Goal: Transaction & Acquisition: Purchase product/service

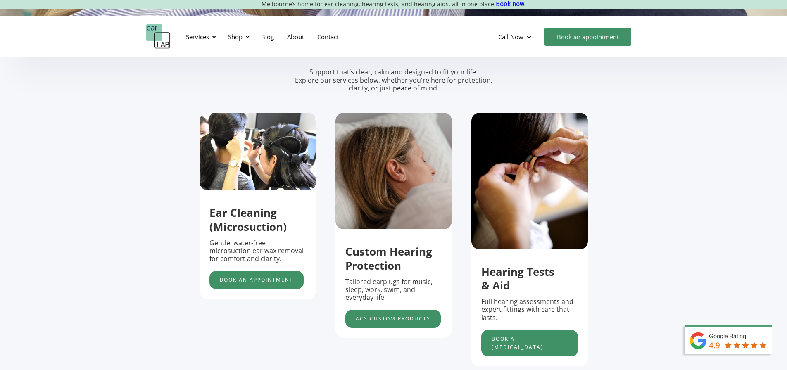
scroll to position [248, 0]
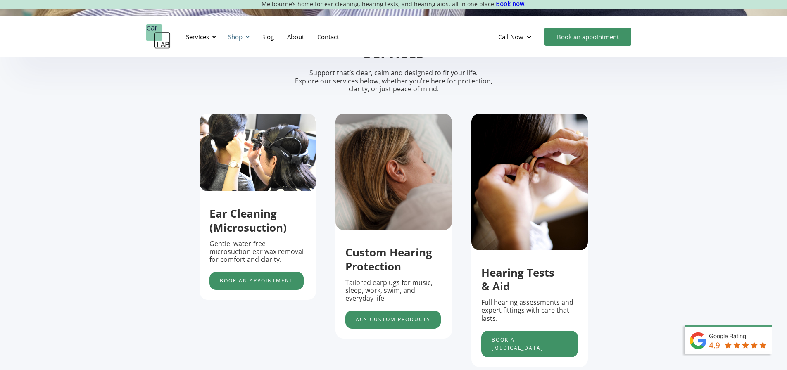
click at [248, 36] on div at bounding box center [248, 37] width 6 height 6
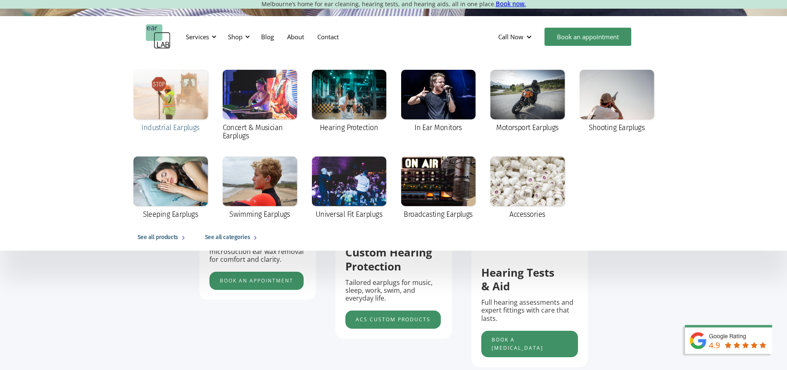
click at [183, 89] on div at bounding box center [171, 95] width 74 height 50
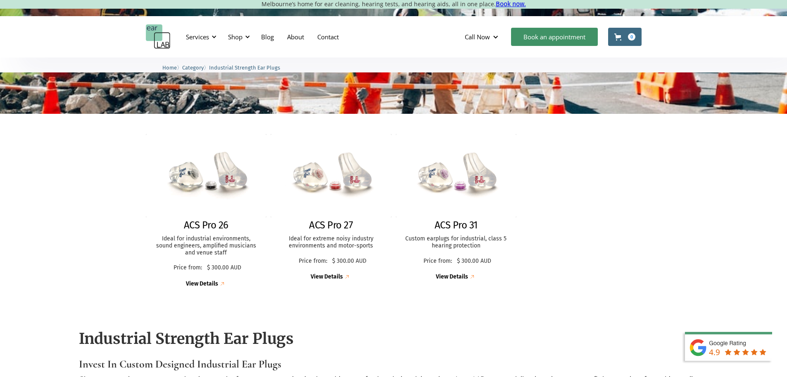
scroll to position [165, 0]
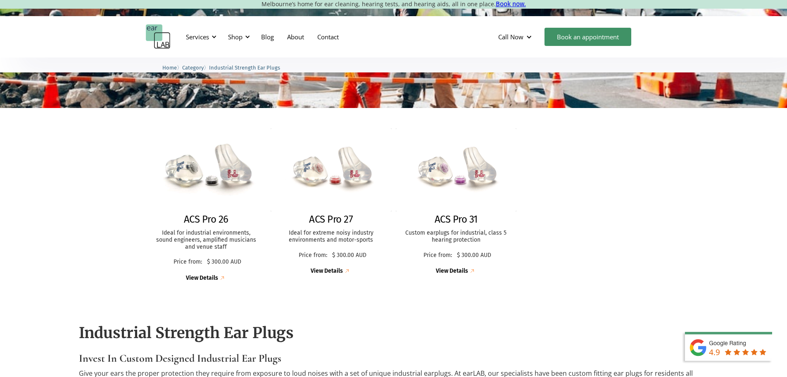
click at [215, 220] on h2 "ACS Pro 26" at bounding box center [206, 219] width 45 height 12
